Goal: Information Seeking & Learning: Learn about a topic

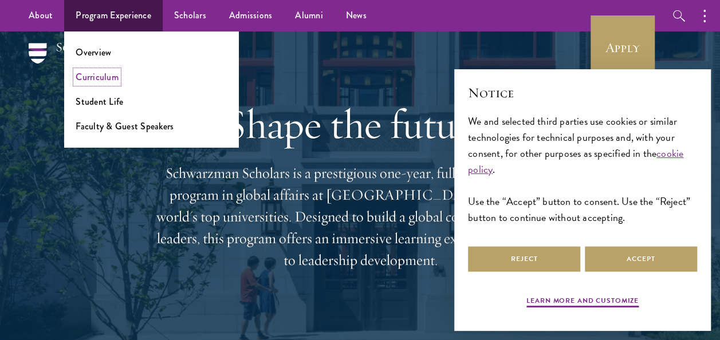
click at [103, 79] on link "Curriculum" at bounding box center [97, 76] width 43 height 13
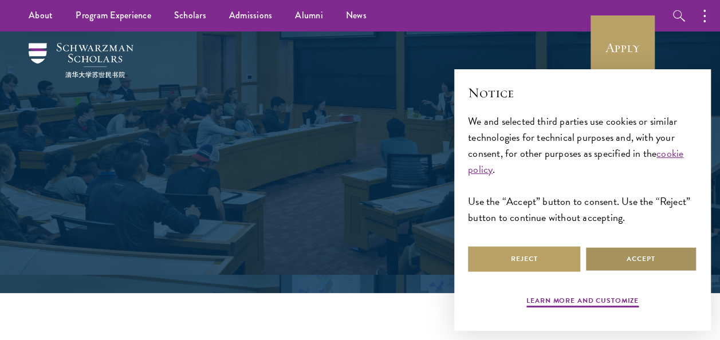
click at [673, 265] on button "Accept" at bounding box center [641, 259] width 112 height 26
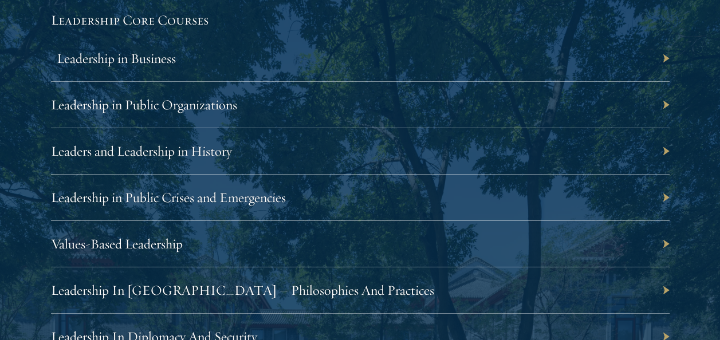
scroll to position [1972, 0]
click at [166, 156] on link "Leaders and Leadership in History" at bounding box center [147, 150] width 181 height 17
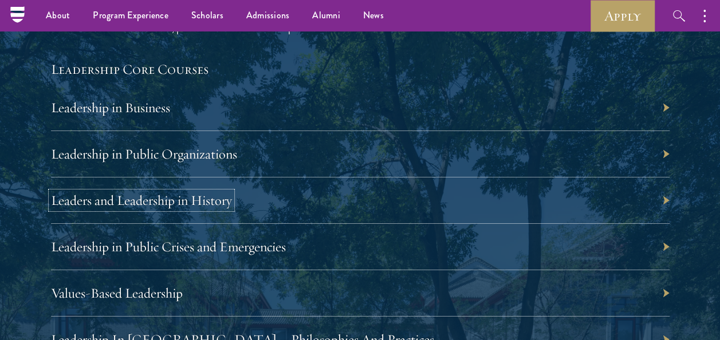
scroll to position [1921, 0]
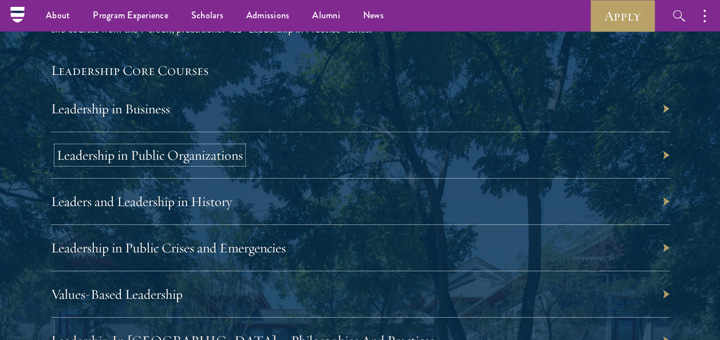
click at [155, 154] on link "Leadership in Public Organizations" at bounding box center [150, 155] width 186 height 17
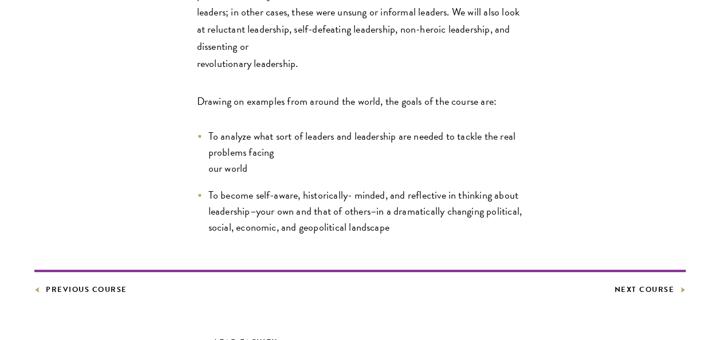
scroll to position [576, 0]
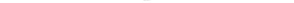
scroll to position [369, 0]
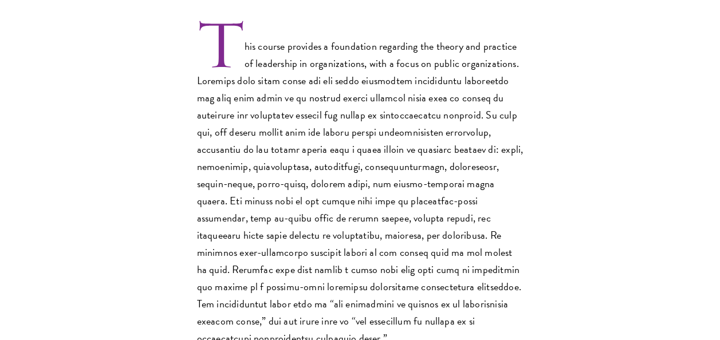
click at [45, 130] on div "This course provides a foundation regarding the theory and practice of leadersh…" at bounding box center [360, 184] width 652 height 326
